Goal: Find contact information: Find contact information

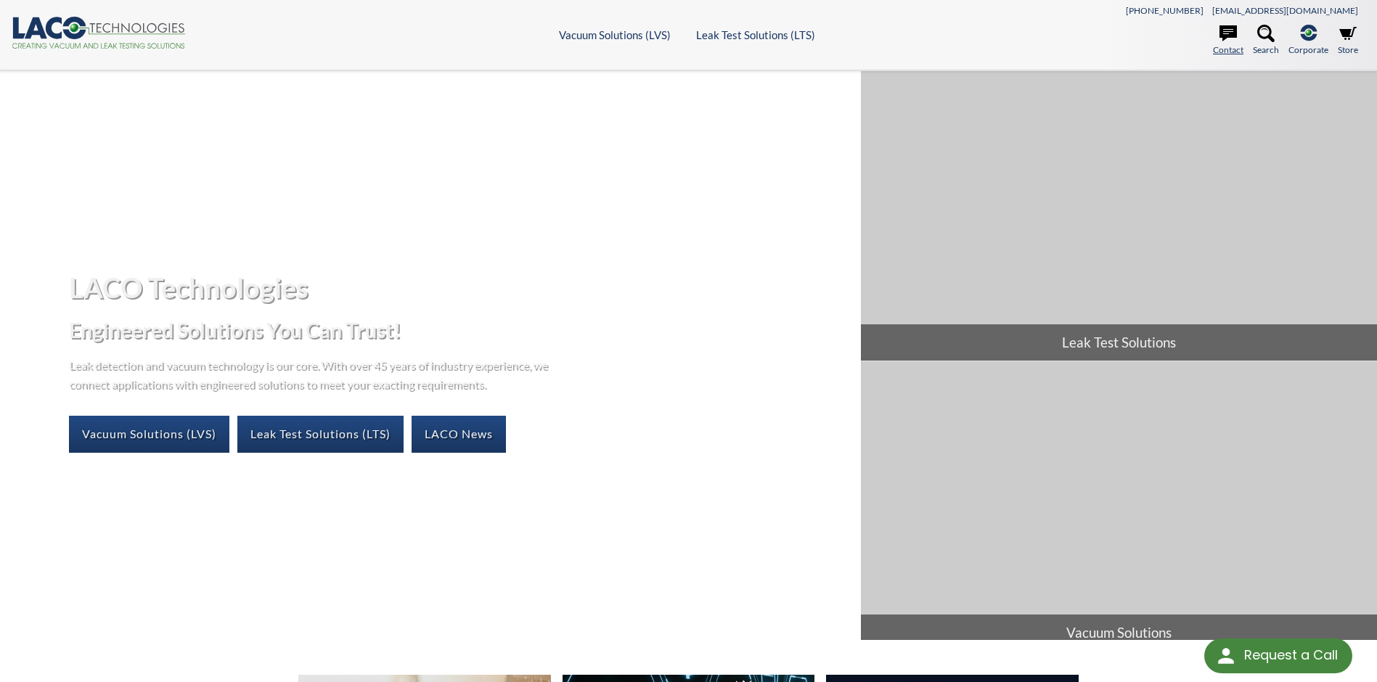
click at [1223, 40] on icon at bounding box center [1227, 33] width 17 height 16
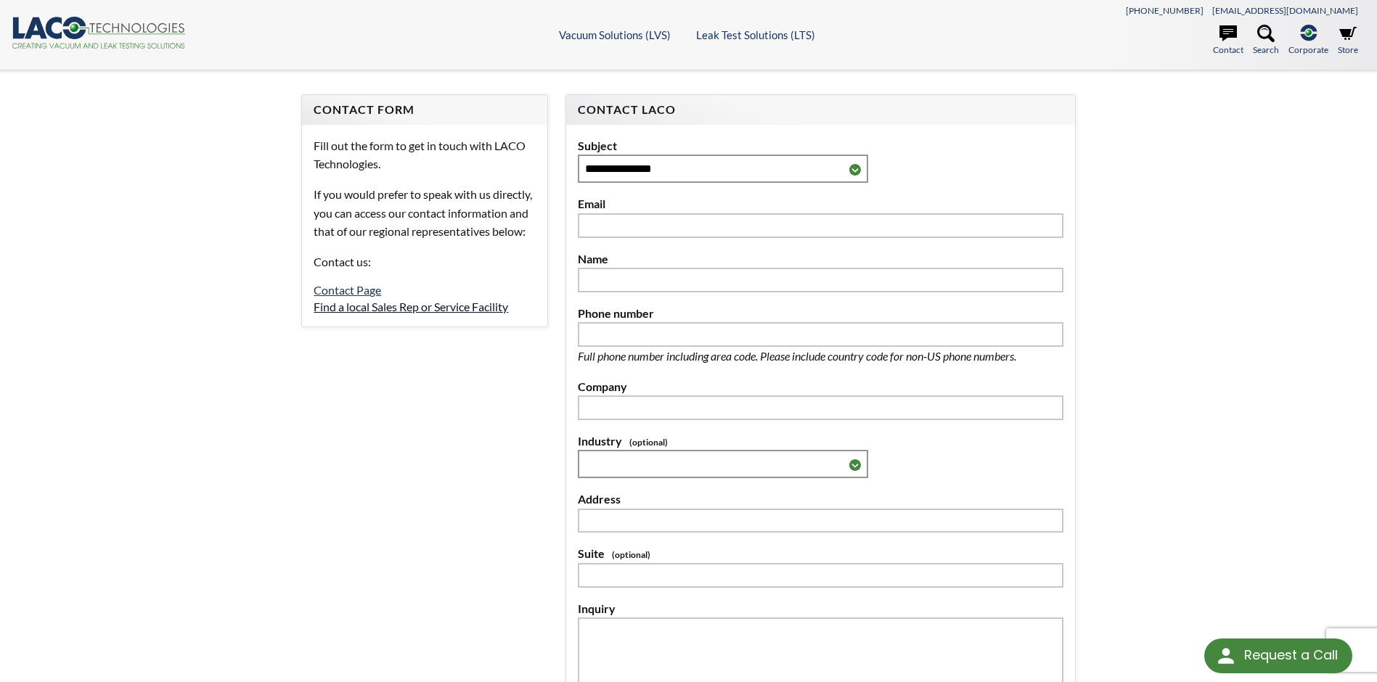
click at [422, 314] on link "Find a local Sales Rep or Service Facility" at bounding box center [411, 307] width 194 height 14
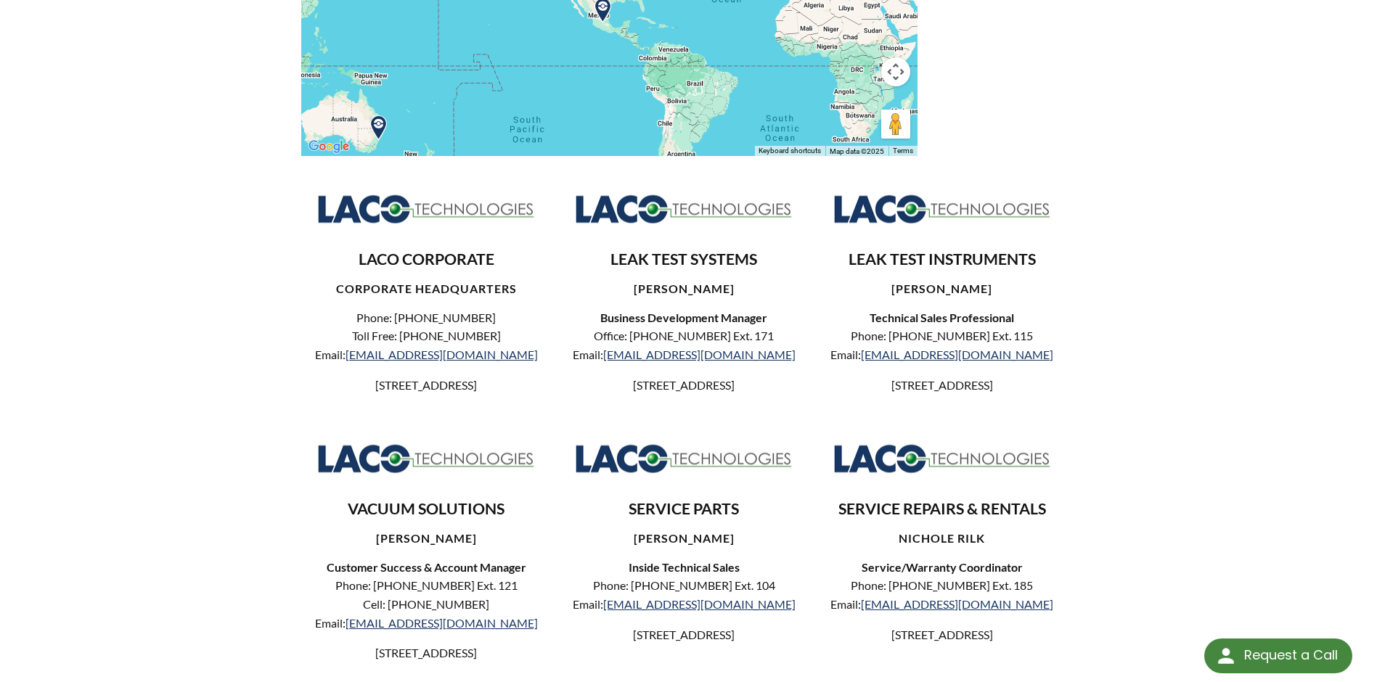
scroll to position [581, 0]
